Goal: Transaction & Acquisition: Purchase product/service

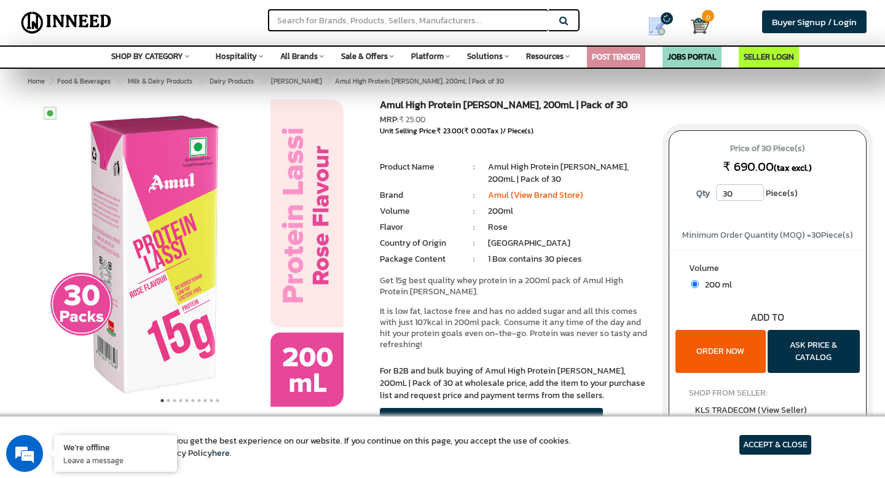
scroll to position [120, 0]
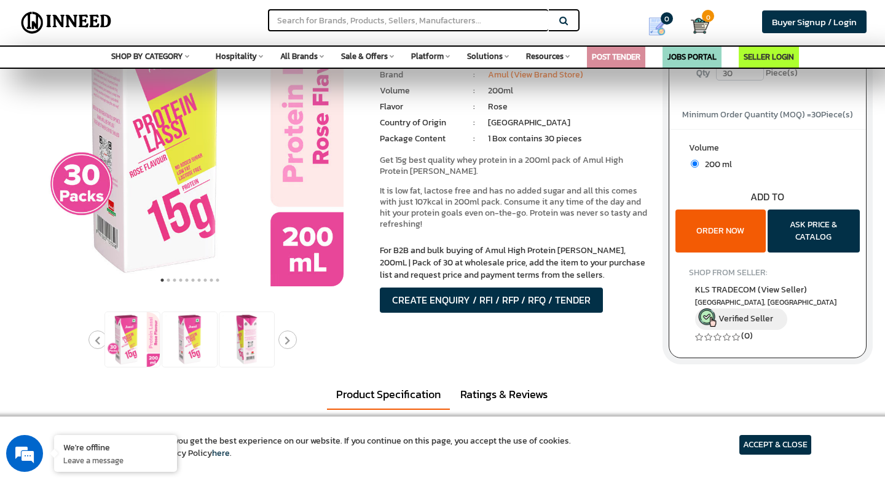
click at [751, 444] on article "ACCEPT & CLOSE" at bounding box center [776, 445] width 72 height 20
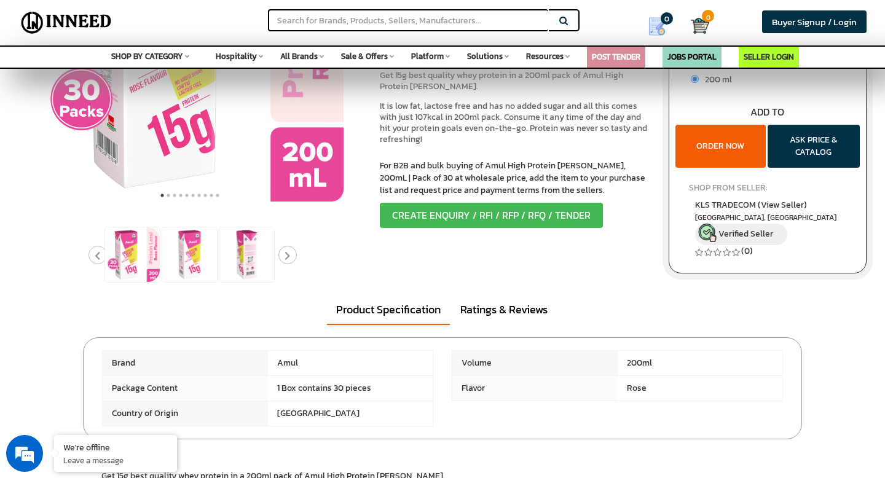
scroll to position [0, 0]
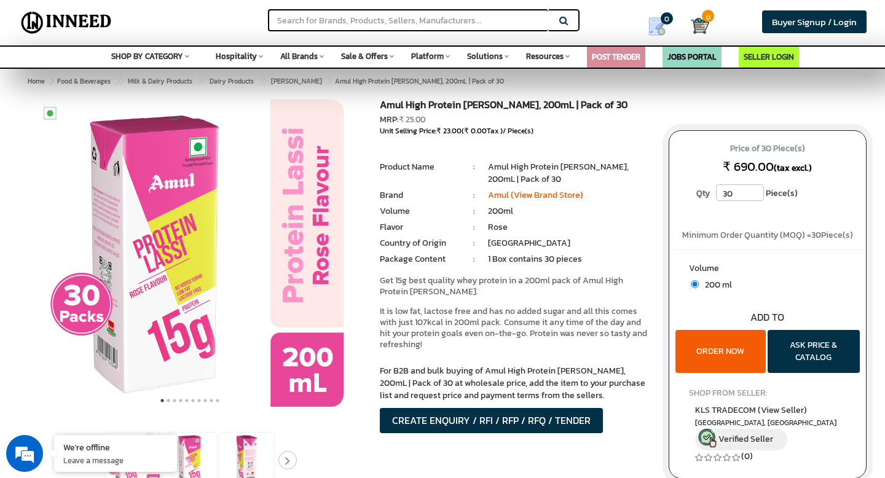
click at [727, 360] on button "ORDER NOW" at bounding box center [721, 351] width 90 height 43
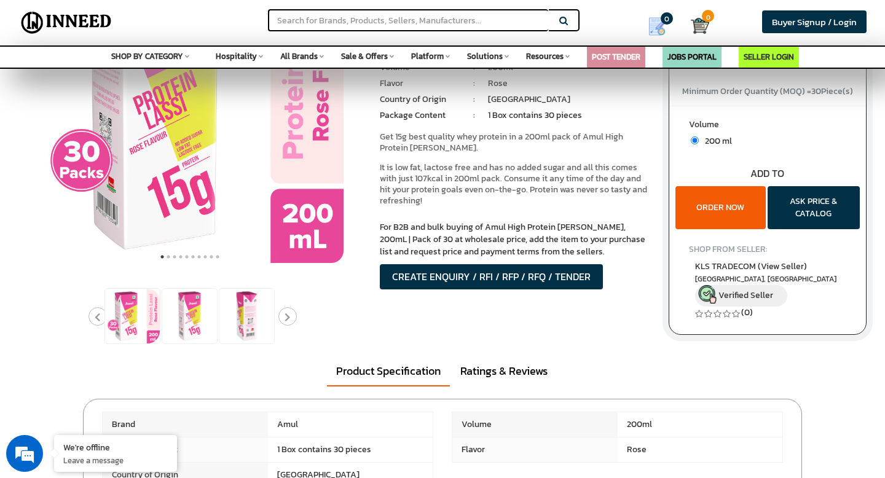
scroll to position [152, 0]
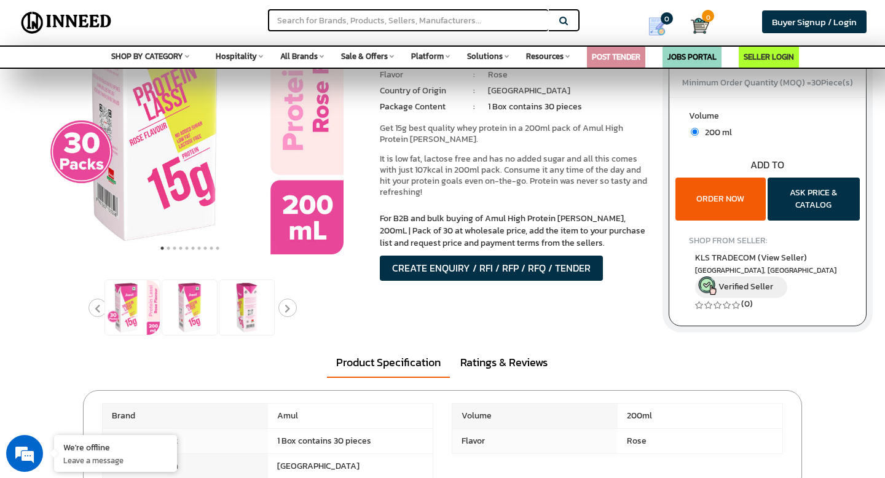
click at [723, 210] on button "ORDER NOW" at bounding box center [721, 199] width 90 height 43
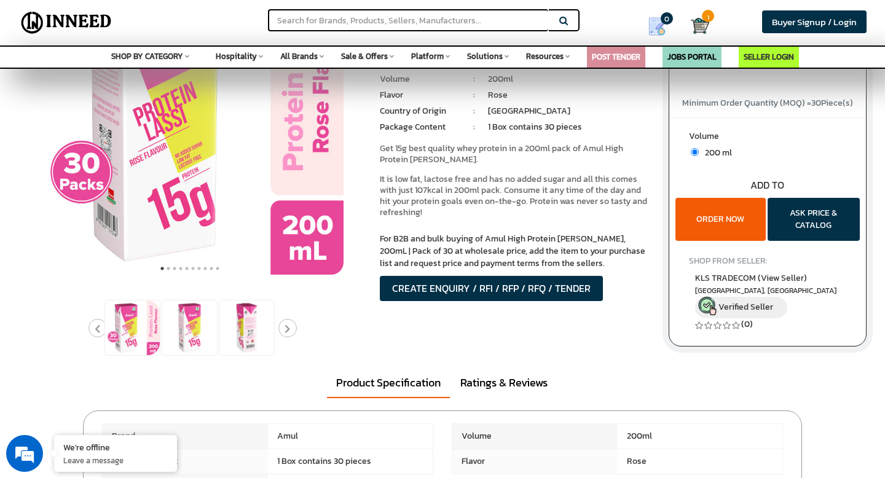
scroll to position [122, 0]
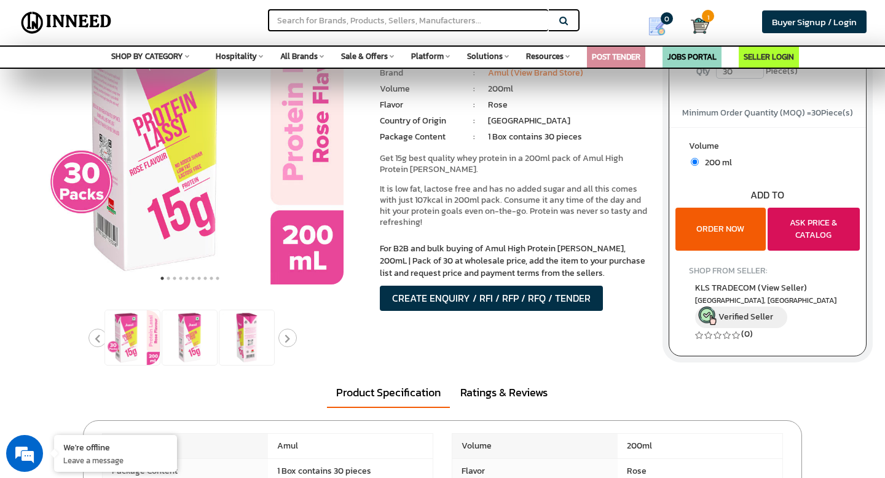
click at [836, 228] on button "ASK PRICE & CATALOG" at bounding box center [814, 229] width 92 height 43
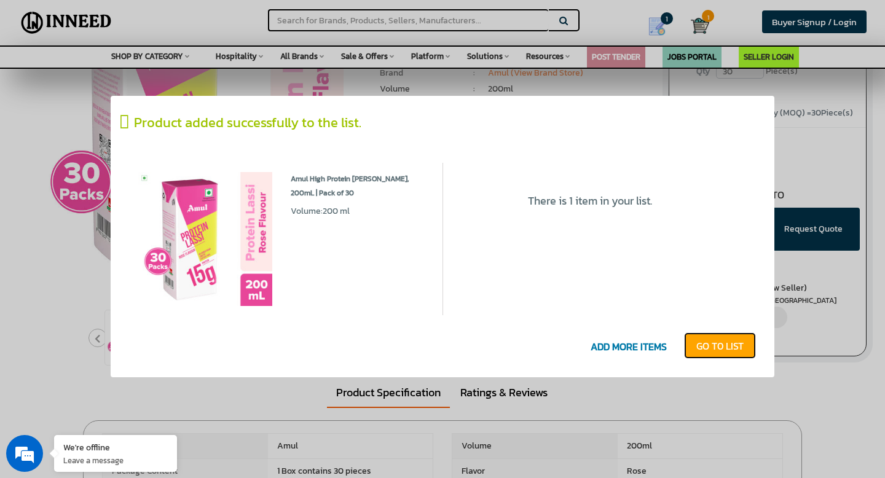
click at [719, 346] on link "GO T0 LIST" at bounding box center [720, 346] width 72 height 27
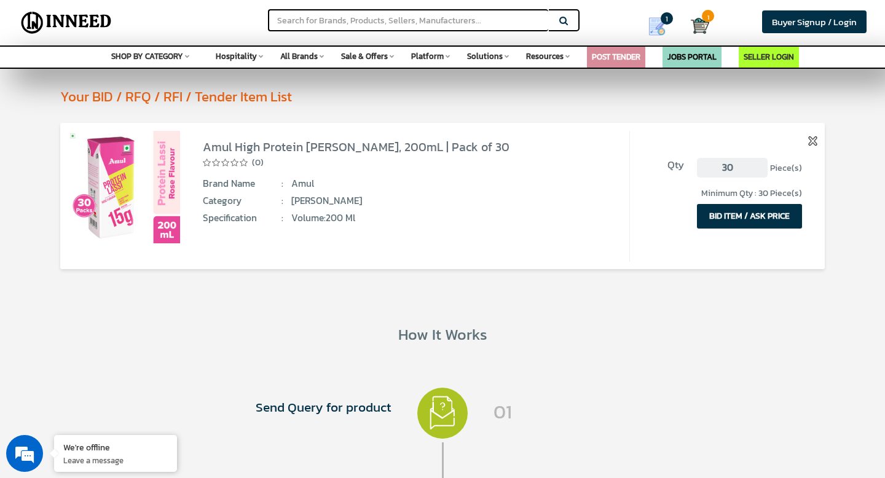
click at [753, 222] on button "BID ITEM / ASK PRICE" at bounding box center [749, 216] width 105 height 25
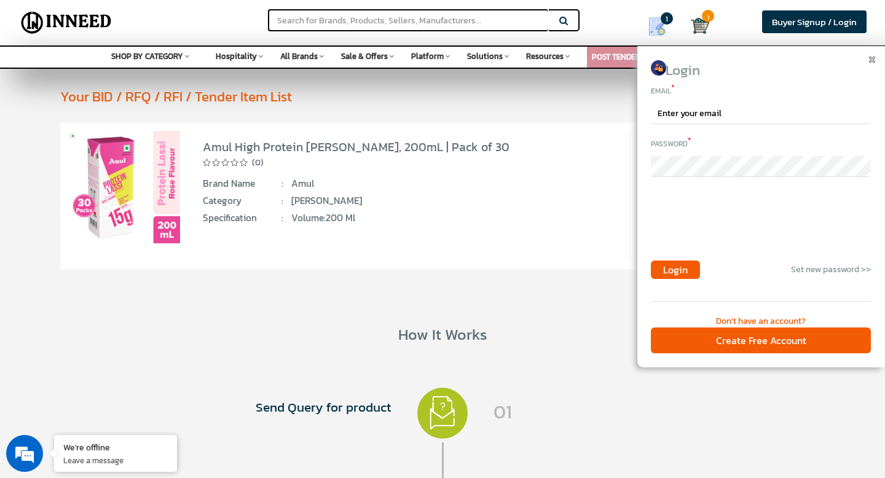
click at [874, 53] on span at bounding box center [873, 57] width 9 height 9
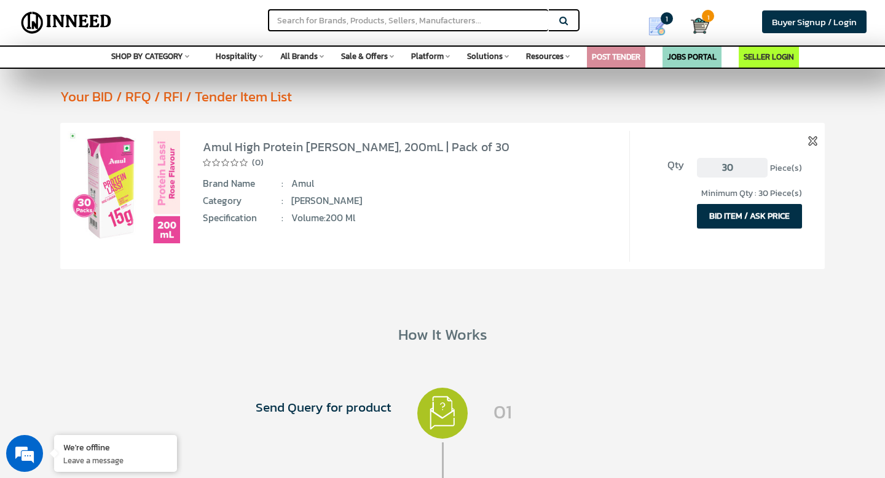
click at [792, 221] on button "BID ITEM / ASK PRICE" at bounding box center [749, 216] width 105 height 25
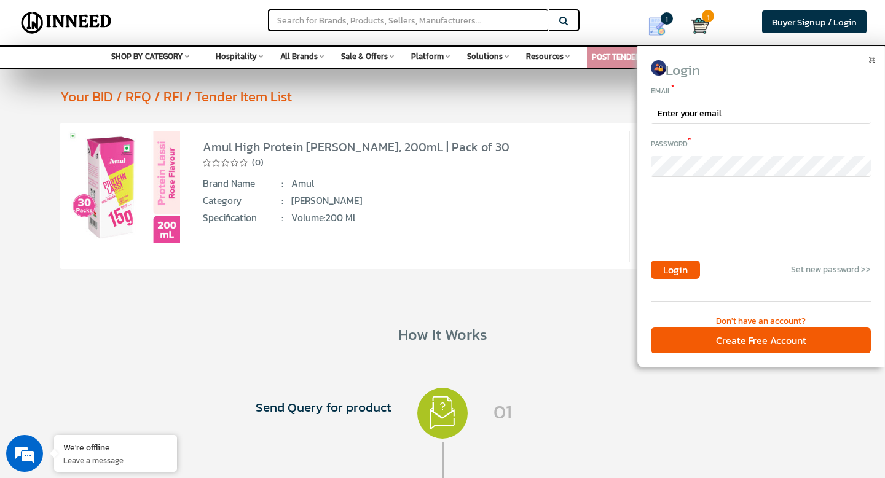
click at [881, 48] on div "Login Email * Password * Login Set new password >> Please login to continue Don…" at bounding box center [761, 207] width 248 height 322
click at [885, 43] on div "Search Buyer Signup / Login Login Email * Password * Login Set new password >>" at bounding box center [442, 22] width 885 height 45
click at [869, 58] on img at bounding box center [872, 60] width 6 height 6
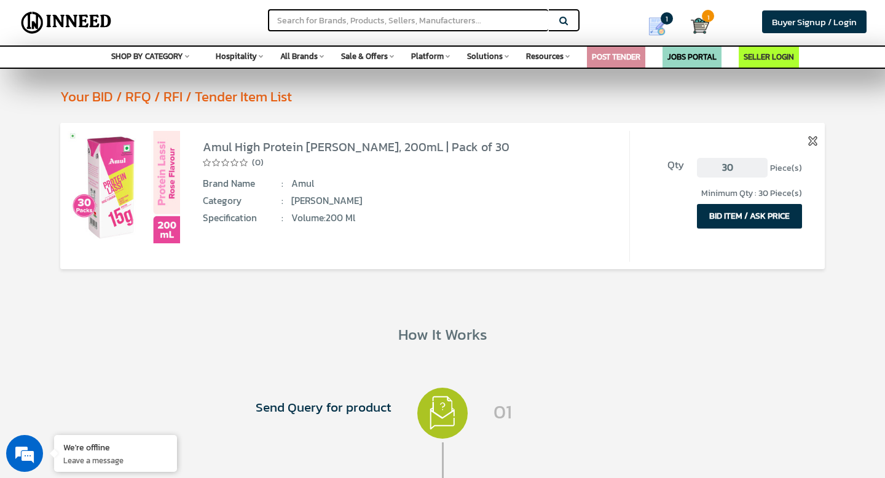
click at [165, 210] on img at bounding box center [124, 187] width 112 height 112
click at [784, 220] on button "BID ITEM / ASK PRICE" at bounding box center [749, 216] width 105 height 25
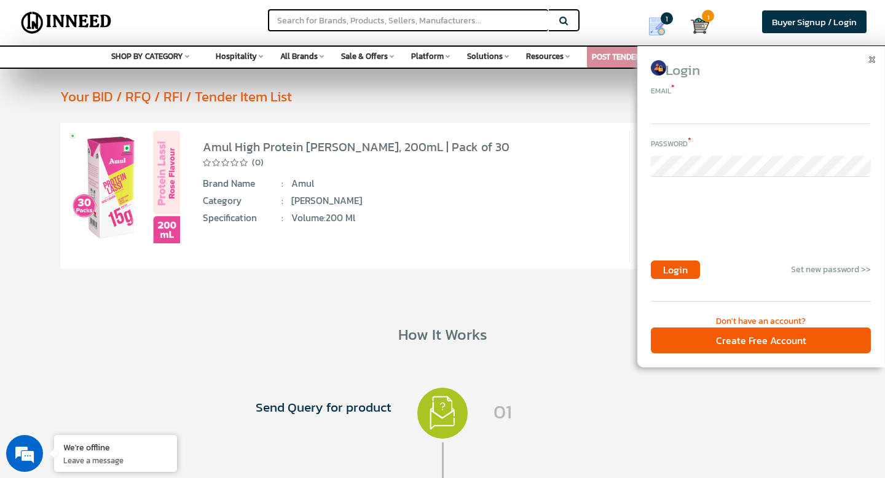
click at [775, 121] on input "email" at bounding box center [761, 113] width 220 height 21
click at [743, 314] on div "Please login to continue Don't have an account? Create Free Account" at bounding box center [761, 327] width 220 height 52
click at [754, 326] on div "Don't have an account?" at bounding box center [761, 321] width 220 height 12
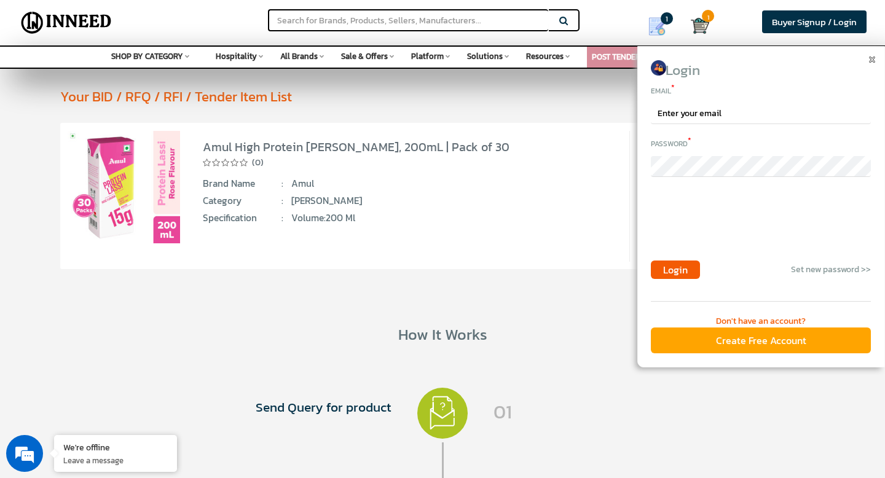
click at [756, 343] on div "Create Free Account" at bounding box center [761, 341] width 220 height 26
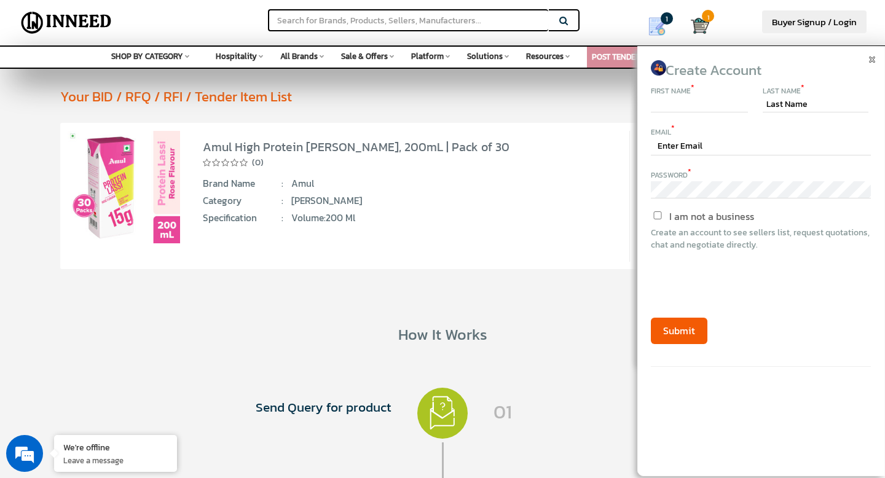
click at [732, 101] on input "text" at bounding box center [699, 104] width 97 height 15
click at [870, 61] on img at bounding box center [872, 60] width 6 height 6
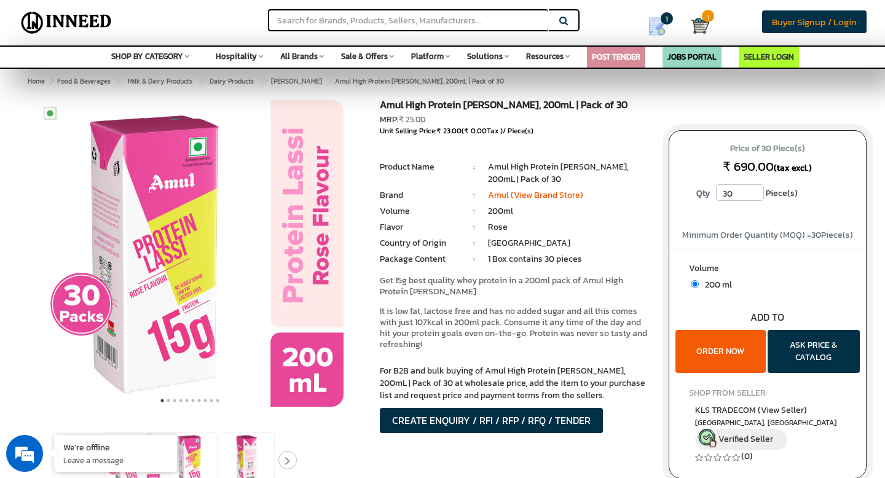
click at [821, 20] on span "Buyer Signup / Login" at bounding box center [814, 22] width 85 height 14
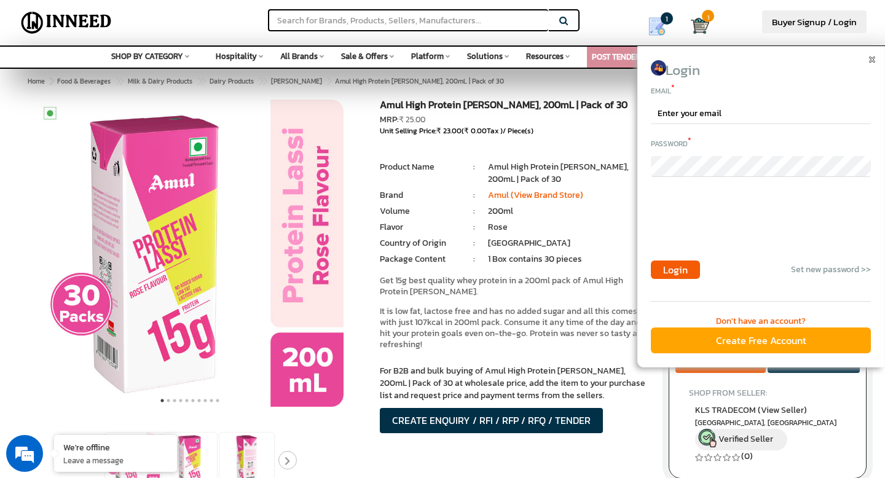
click at [770, 333] on div "Create Free Account" at bounding box center [761, 341] width 220 height 26
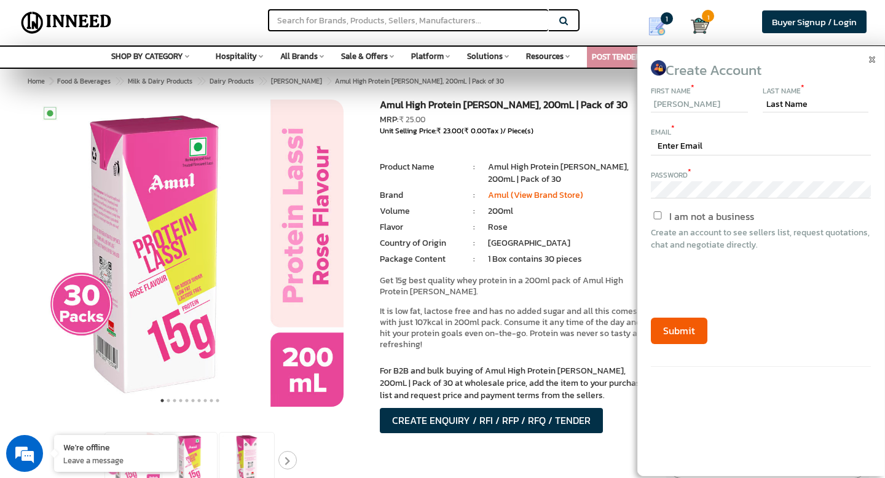
type input "JATIN"
type input "SAHU"
click at [714, 138] on input "text" at bounding box center [761, 146] width 220 height 17
type input "[PERSON_NAME][EMAIL_ADDRESS][DOMAIN_NAME]"
drag, startPoint x: 707, startPoint y: 148, endPoint x: 659, endPoint y: 149, distance: 48.0
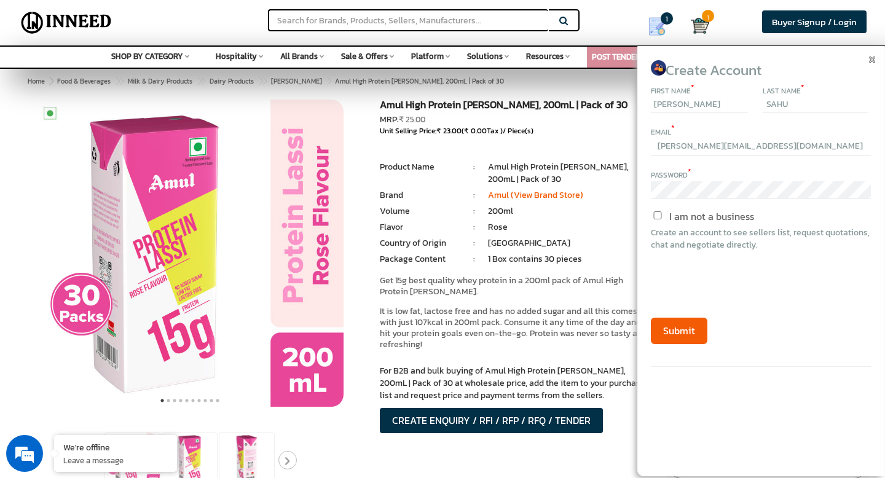
click at [659, 149] on input "[PERSON_NAME][EMAIL_ADDRESS][DOMAIN_NAME]" at bounding box center [761, 146] width 220 height 17
click at [657, 215] on input "I am not a business" at bounding box center [657, 215] width 103 height 8
checkbox input "true"
click at [688, 338] on button "Submit" at bounding box center [679, 331] width 57 height 26
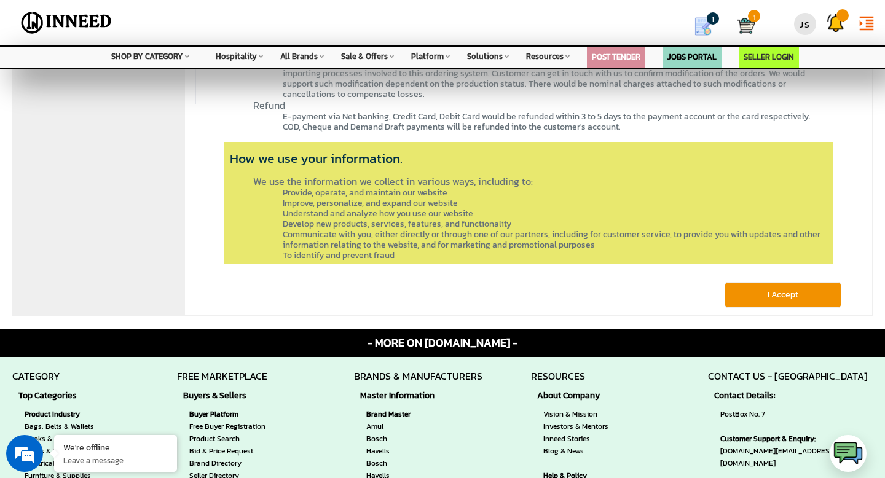
scroll to position [3235, 0]
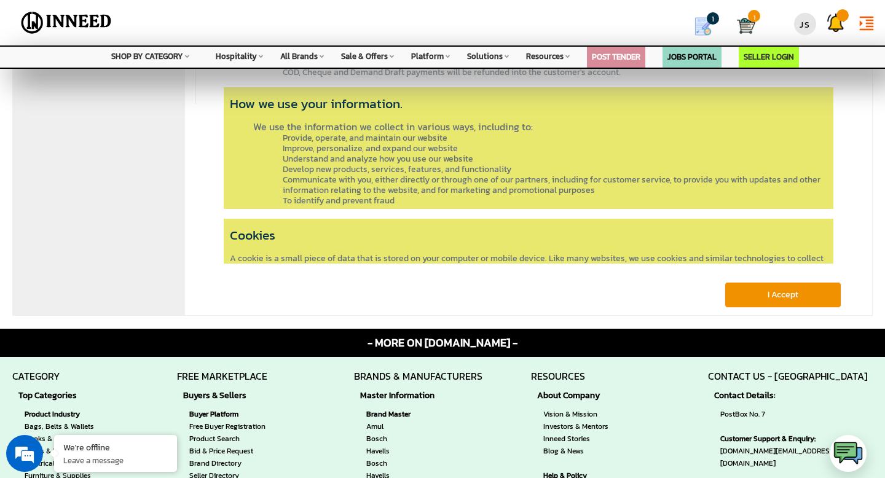
click at [776, 292] on button "I Accept" at bounding box center [783, 295] width 117 height 26
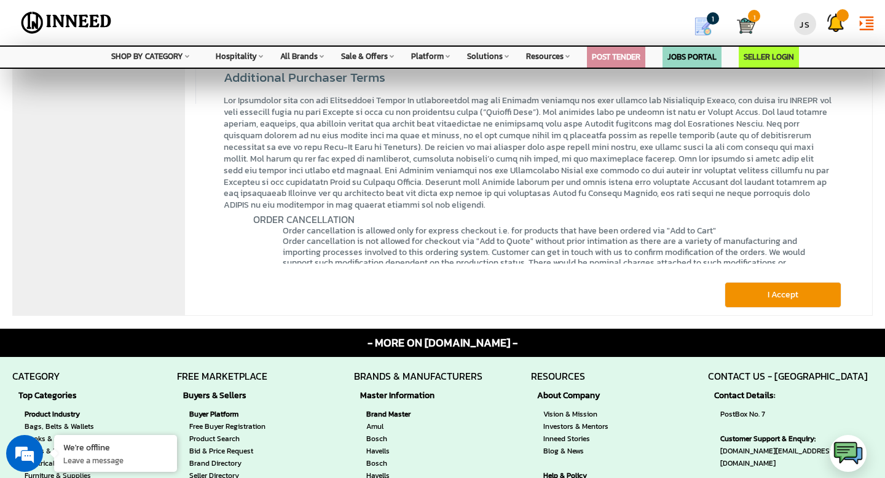
scroll to position [2999, 0]
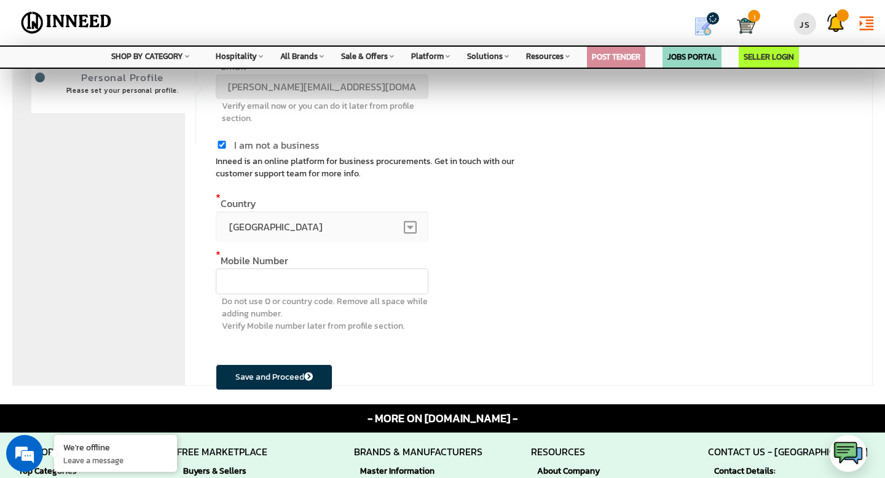
scroll to position [164, 0]
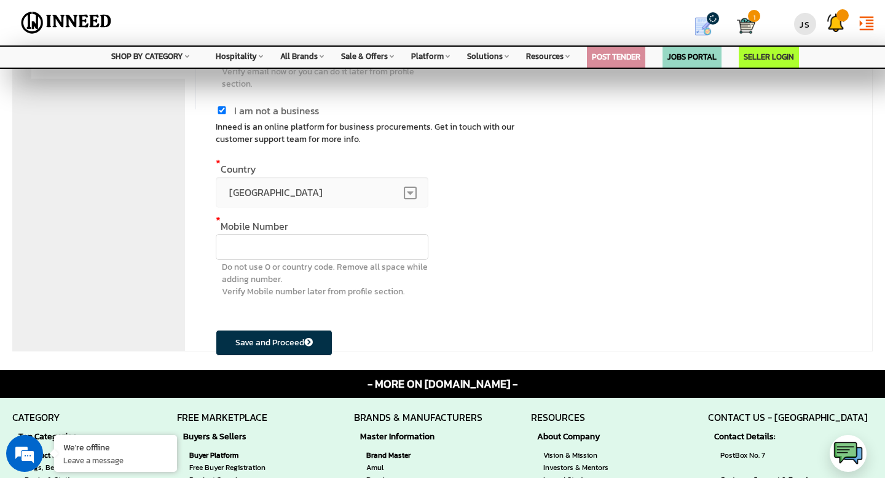
click at [408, 243] on input "text" at bounding box center [322, 247] width 213 height 26
type input "9907406424"
click at [267, 346] on button "Save and Proceed" at bounding box center [274, 343] width 117 height 26
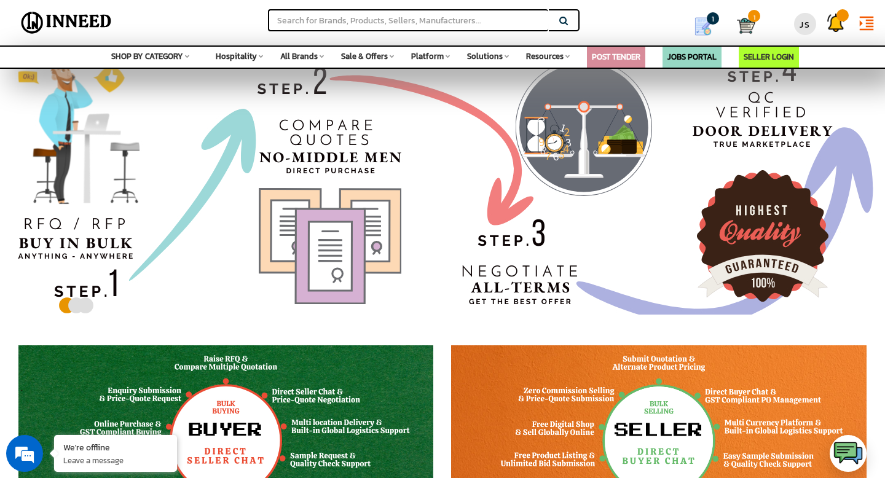
scroll to position [22, 0]
click at [802, 31] on div "JS" at bounding box center [805, 24] width 22 height 22
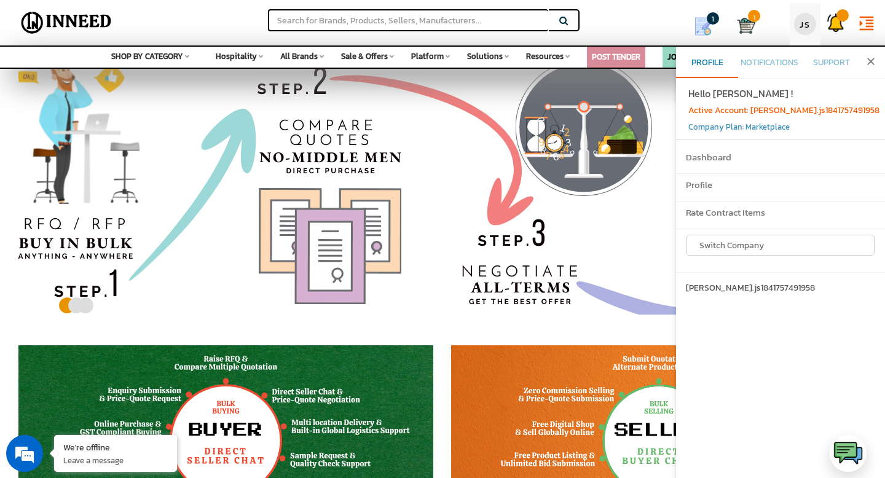
click at [803, 27] on div "JS" at bounding box center [805, 24] width 22 height 22
click at [841, 26] on img at bounding box center [836, 23] width 18 height 18
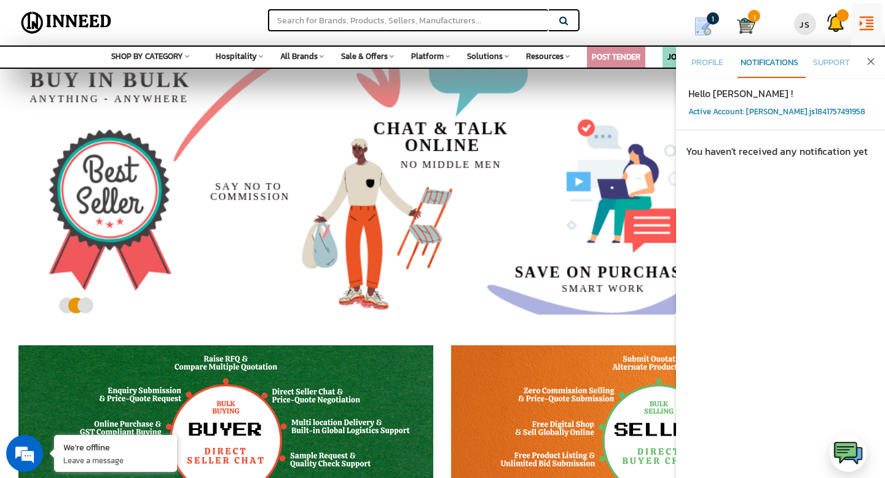
click at [866, 21] on icon "format_indent_increase" at bounding box center [867, 23] width 18 height 18
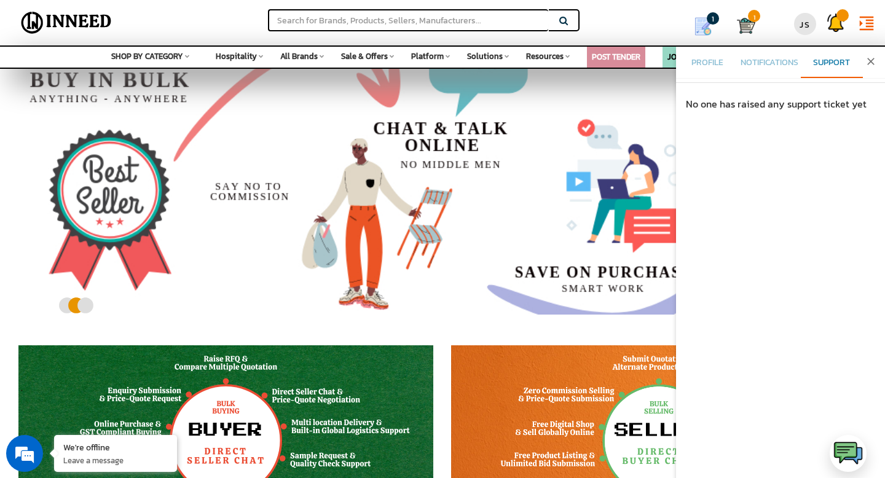
click at [752, 30] on img at bounding box center [746, 26] width 18 height 18
click at [738, 26] on img at bounding box center [746, 26] width 18 height 18
click at [869, 61] on icon "close" at bounding box center [871, 61] width 12 height 12
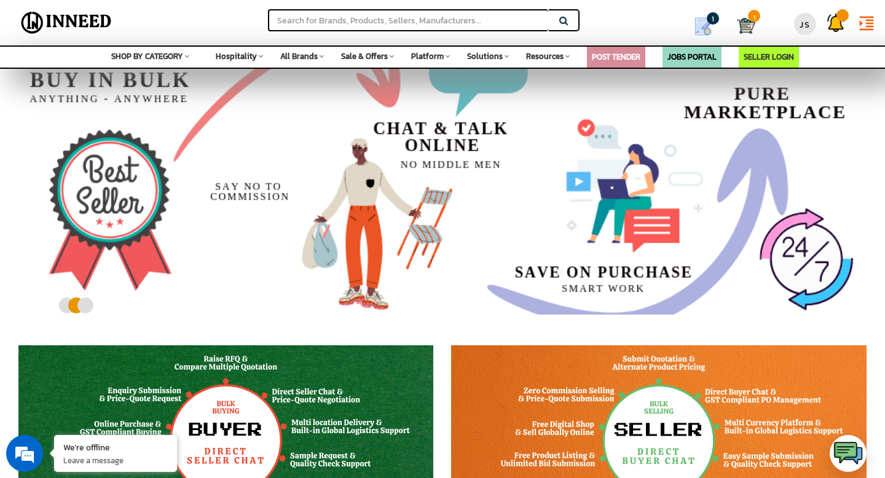
click at [741, 25] on img at bounding box center [746, 26] width 18 height 18
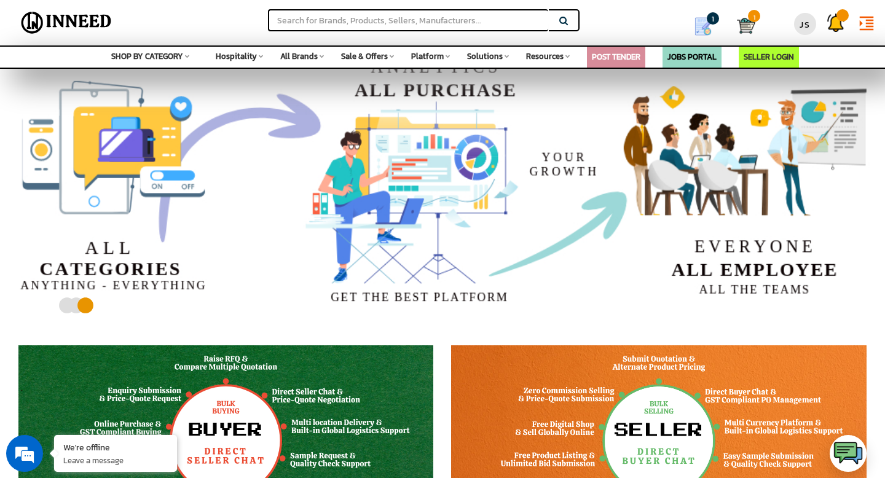
scroll to position [0, 0]
click at [749, 20] on img at bounding box center [746, 26] width 18 height 18
click at [751, 24] on img at bounding box center [746, 26] width 18 height 18
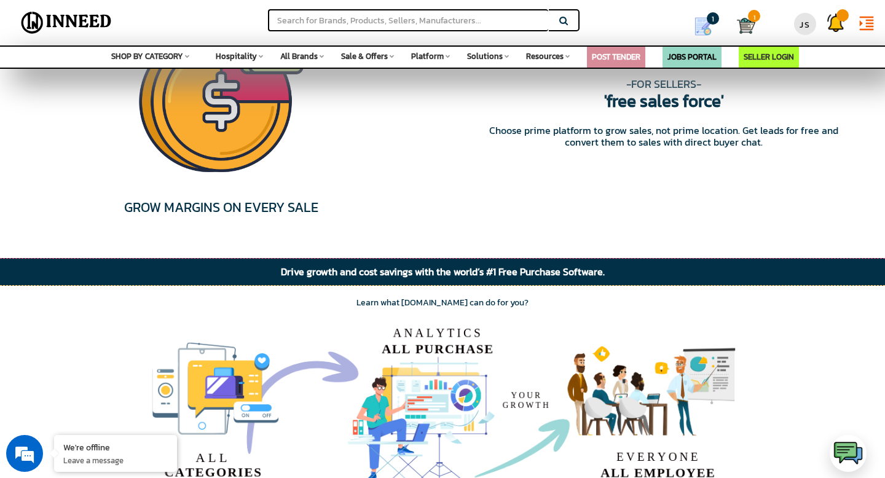
scroll to position [2169, 0]
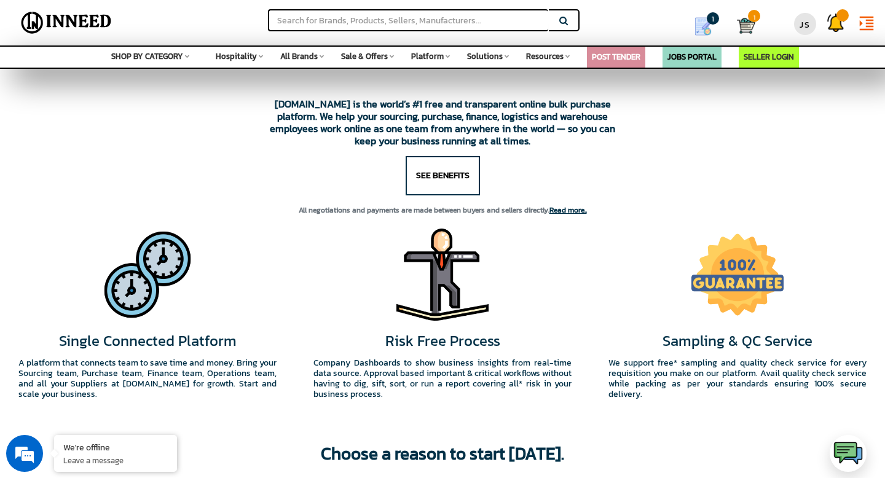
click at [752, 20] on span "1" at bounding box center [754, 16] width 12 height 12
click at [746, 27] on img at bounding box center [746, 26] width 18 height 18
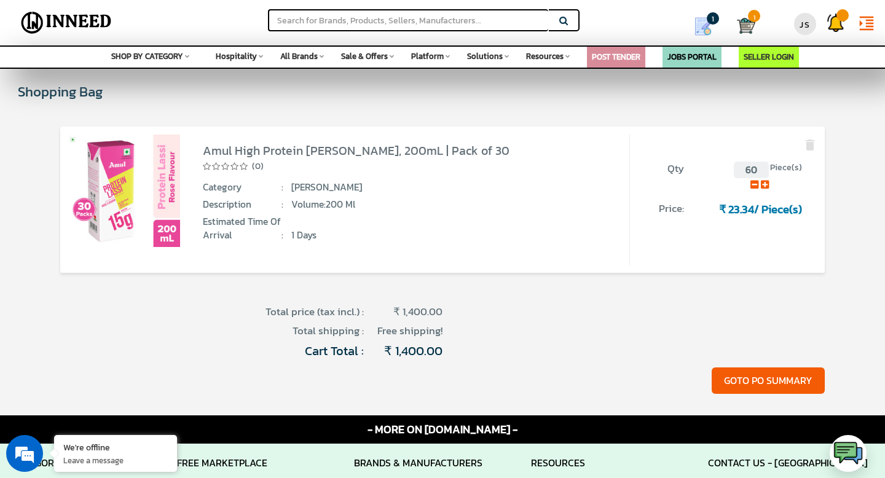
scroll to position [21, 0]
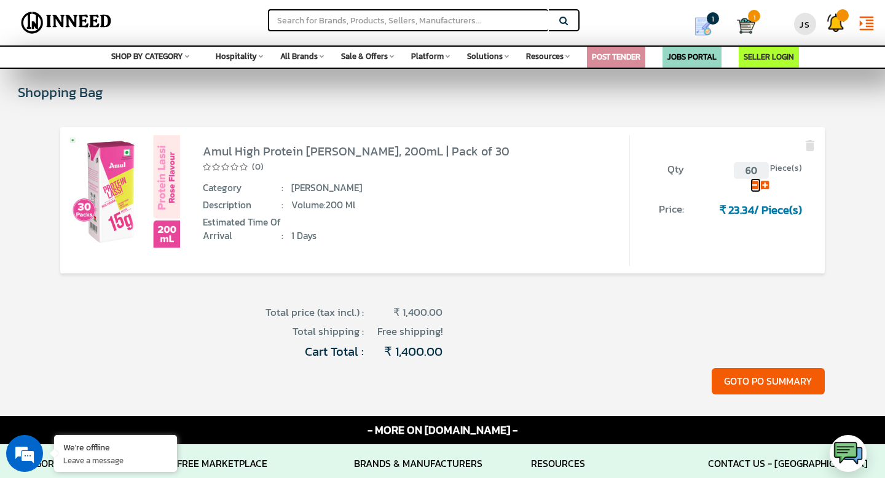
click at [753, 187] on icon at bounding box center [755, 185] width 8 height 9
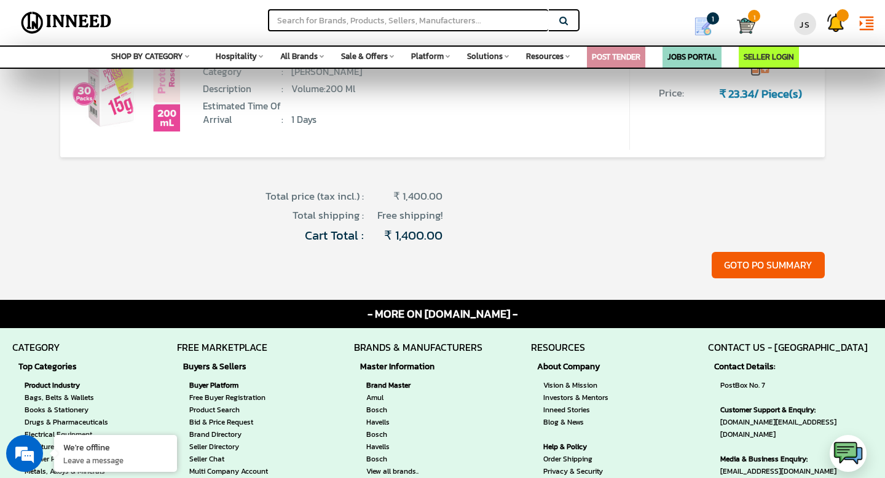
scroll to position [150, 0]
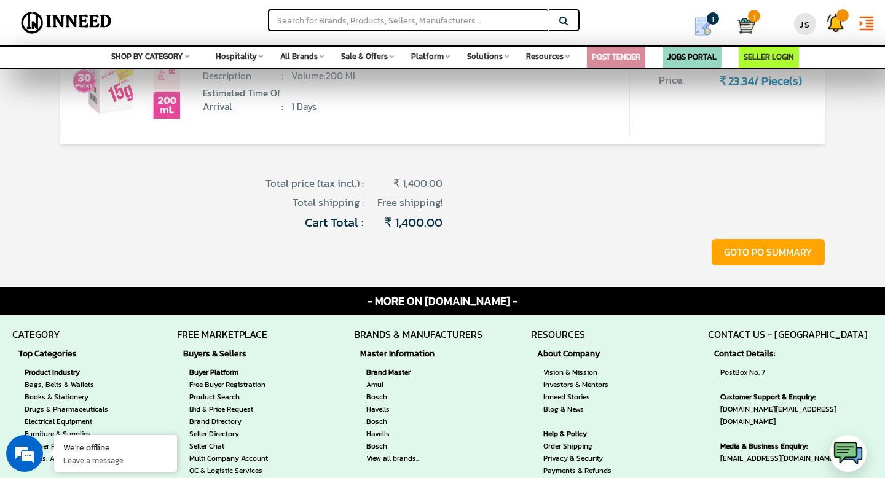
click at [793, 250] on button "GOTO PO SUMMARY" at bounding box center [768, 252] width 113 height 26
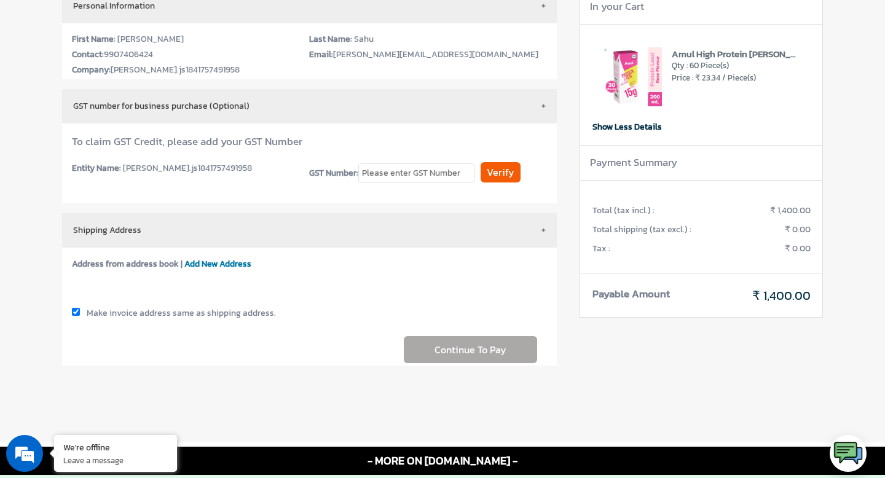
scroll to position [81, 0]
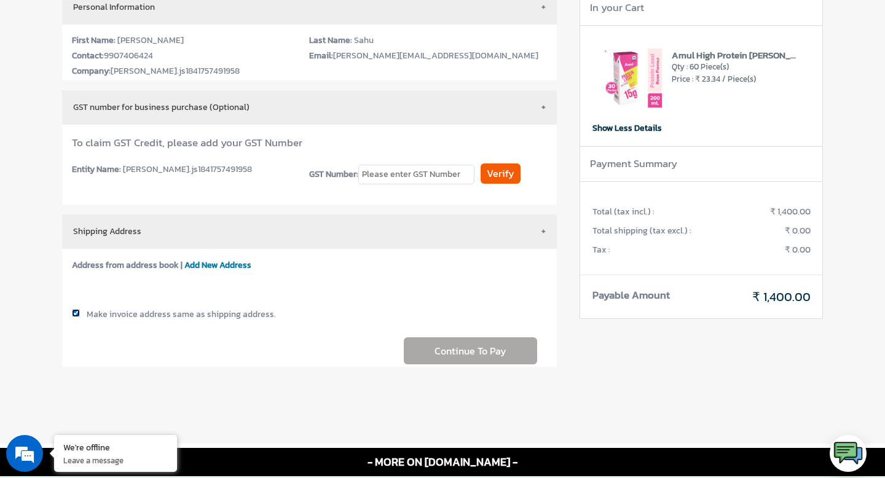
click at [78, 313] on input "checkbox" at bounding box center [76, 313] width 8 height 8
checkbox input "false"
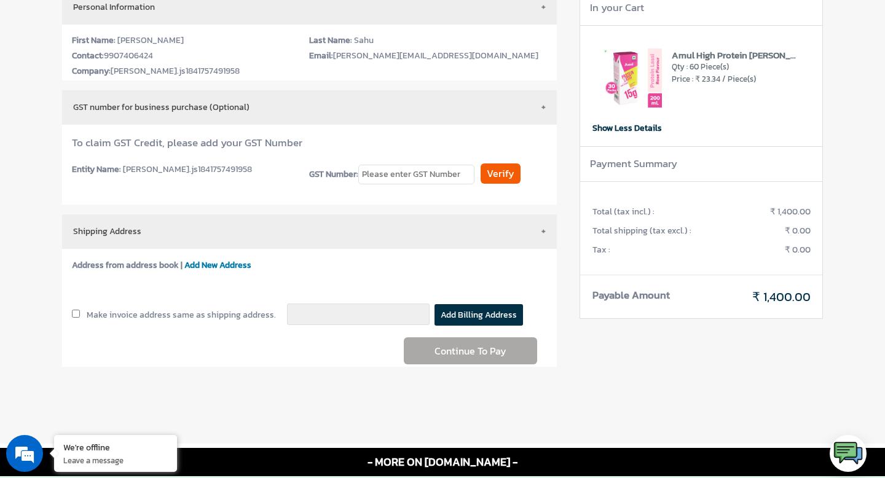
click at [205, 265] on span "Add New Address" at bounding box center [217, 265] width 67 height 13
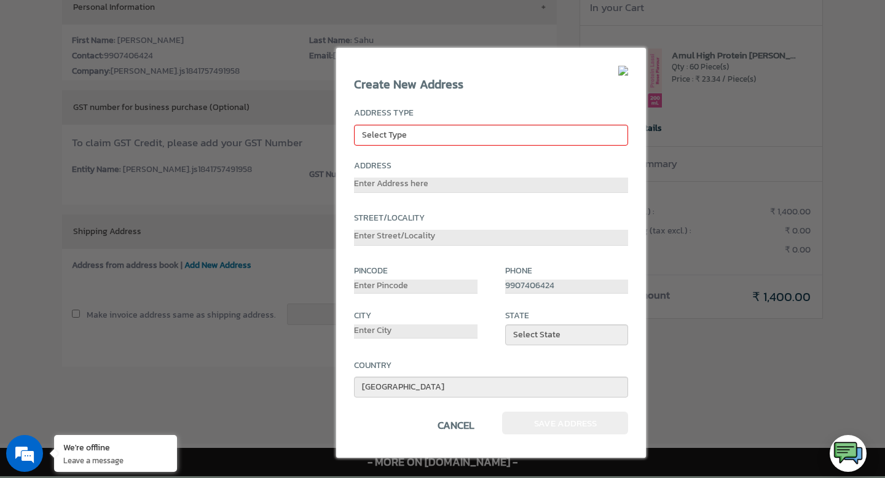
scroll to position [0, 0]
click at [543, 127] on select "Select Type Billing Shipping" at bounding box center [491, 135] width 274 height 21
select select "shipping"
click at [354, 125] on select "Select Type Billing Shipping" at bounding box center [491, 135] width 274 height 21
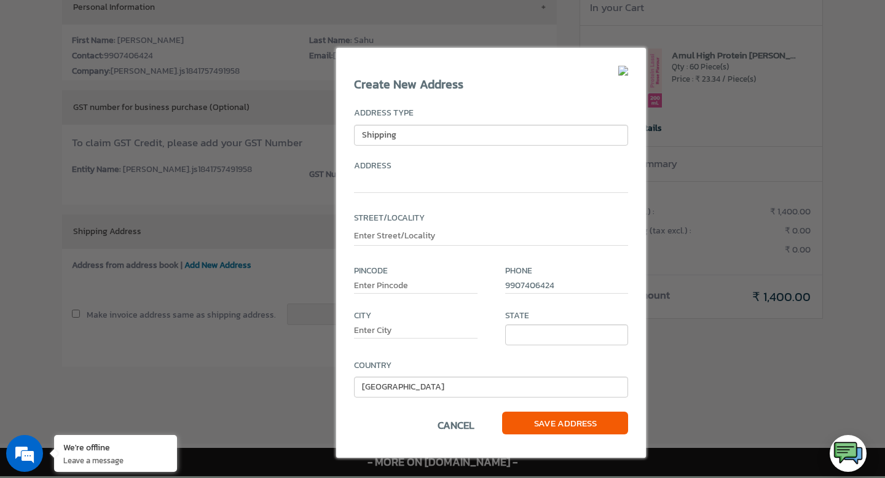
click at [531, 183] on input "text" at bounding box center [491, 185] width 274 height 15
type input "[STREET_ADDRESS]"
click at [463, 242] on input "text" at bounding box center [491, 237] width 274 height 15
click at [389, 283] on input "text" at bounding box center [416, 287] width 124 height 14
type input "452012"
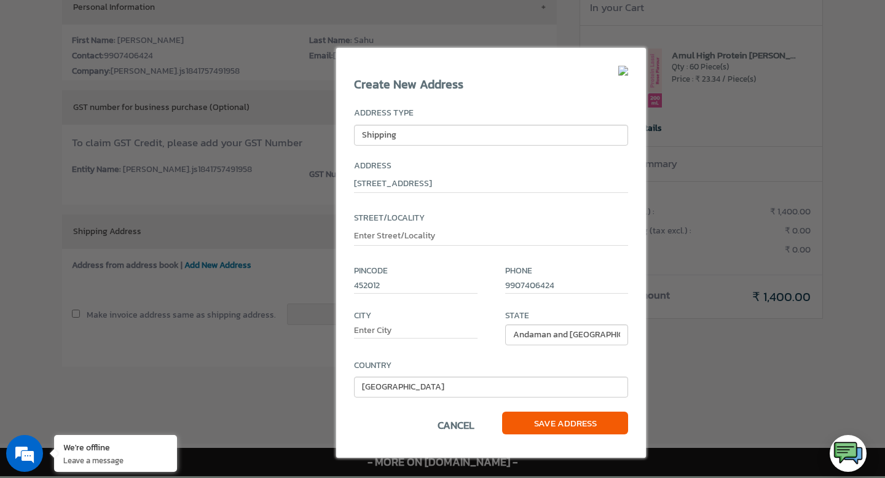
click at [422, 323] on div "City" at bounding box center [416, 325] width 124 height 31
click at [422, 334] on input "text" at bounding box center [416, 332] width 124 height 14
type input "Indore"
click at [531, 331] on select "[GEOGRAPHIC_DATA] [GEOGRAPHIC_DATA] [GEOGRAPHIC_DATA] [GEOGRAPHIC_DATA] [GEOGRA…" at bounding box center [567, 335] width 124 height 21
select select "326"
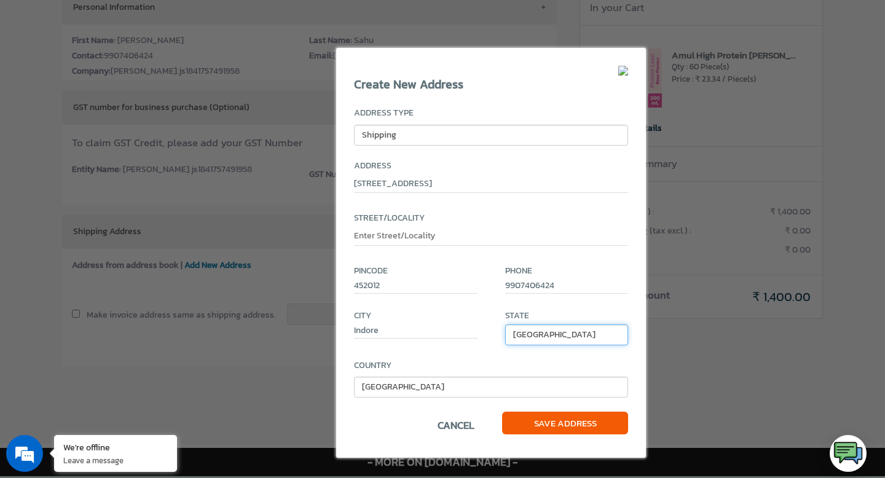
click at [505, 325] on select "[GEOGRAPHIC_DATA] [GEOGRAPHIC_DATA] [GEOGRAPHIC_DATA] [GEOGRAPHIC_DATA] [GEOGRA…" at bounding box center [567, 335] width 124 height 21
click at [432, 235] on input "text" at bounding box center [491, 237] width 274 height 15
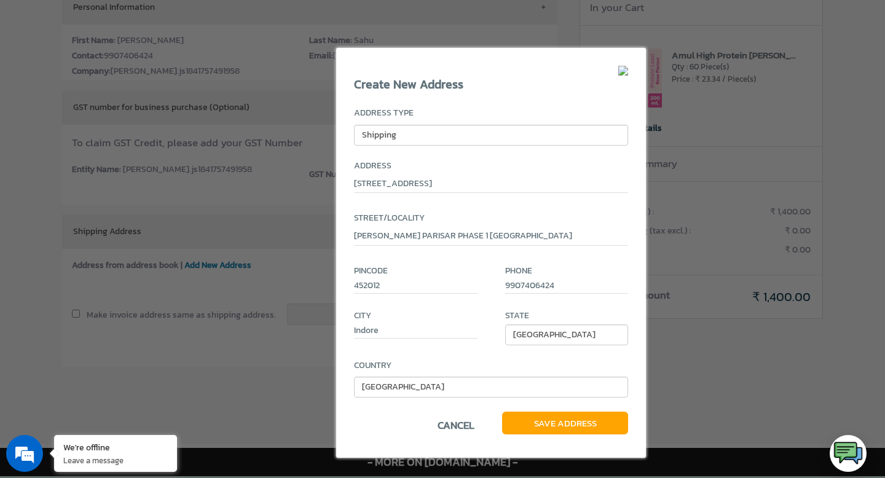
type input "[PERSON_NAME] PARISAR PHASE 1 [GEOGRAPHIC_DATA]"
click at [581, 425] on span "Save Address" at bounding box center [565, 423] width 126 height 23
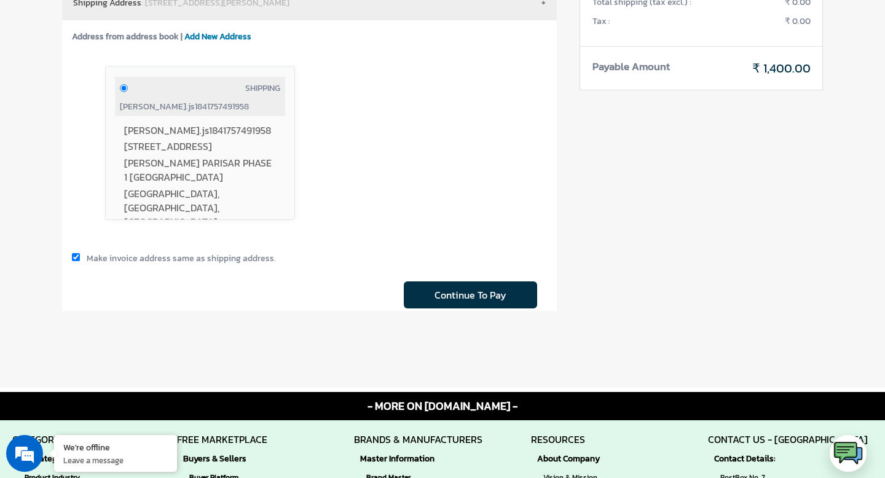
scroll to position [310, 0]
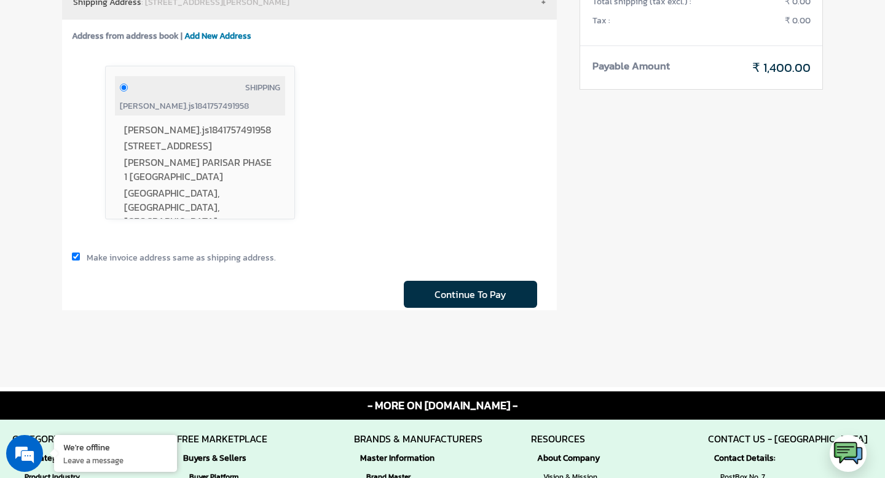
click at [480, 297] on span "Continue To Pay" at bounding box center [470, 294] width 133 height 27
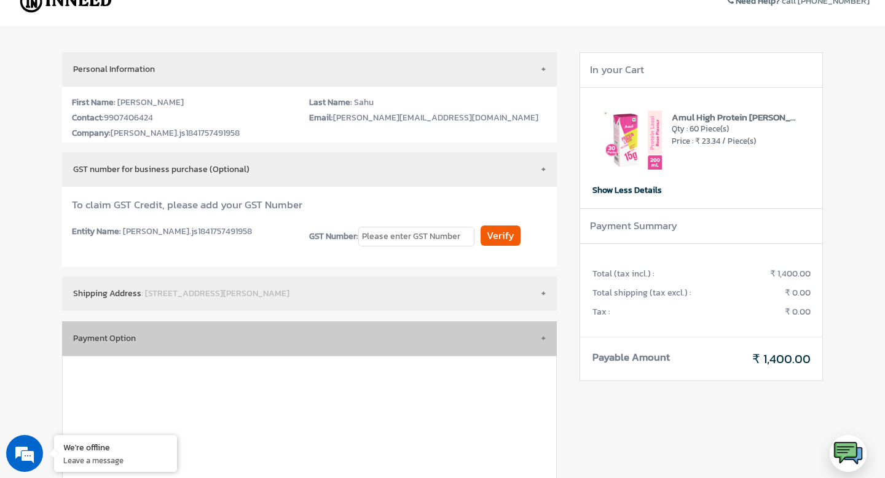
scroll to position [0, 0]
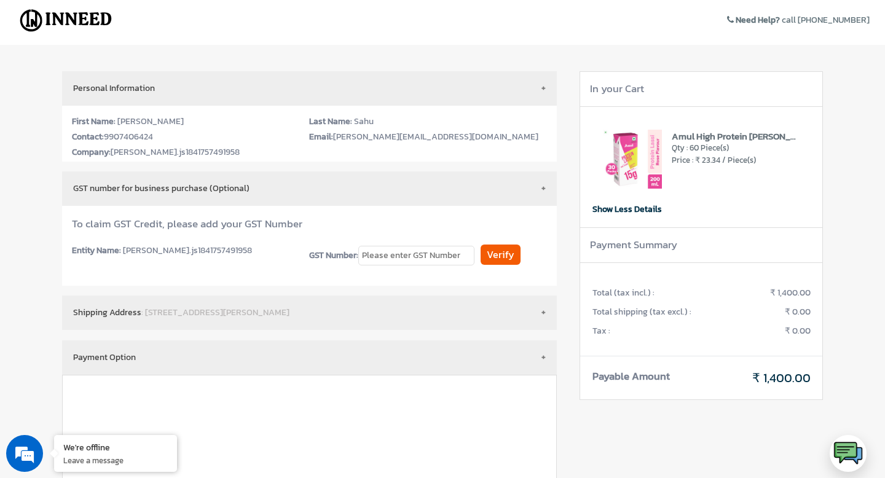
drag, startPoint x: 810, startPoint y: 20, endPoint x: 883, endPoint y: 22, distance: 73.2
click at [883, 23] on div "Need Help? call [PHONE_NUMBER]" at bounding box center [664, 20] width 443 height 39
copy span "[PHONE_NUMBER]"
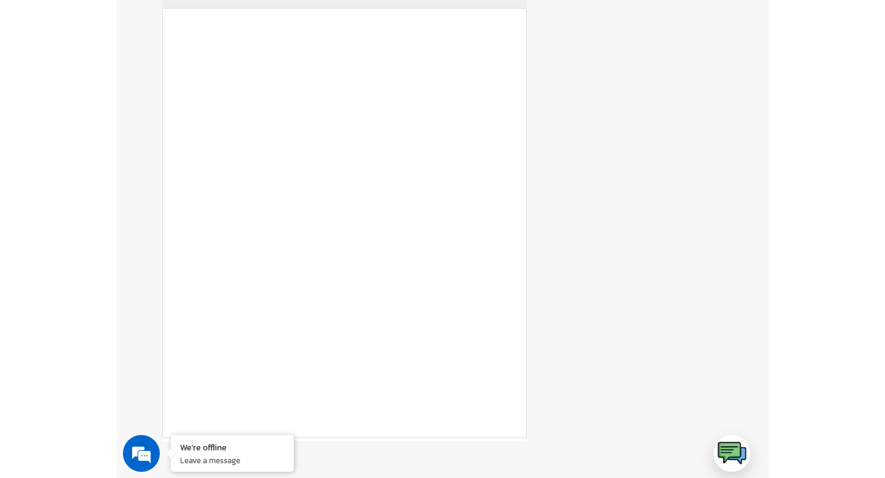
scroll to position [371, 0]
